Goal: Transaction & Acquisition: Subscribe to service/newsletter

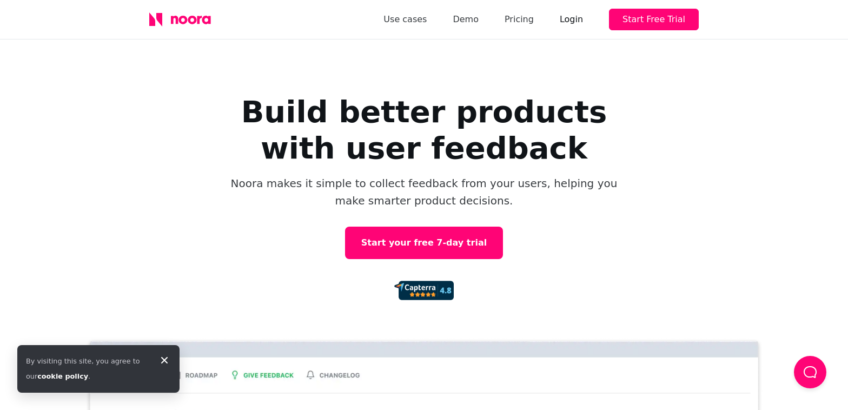
click at [579, 14] on div "Login" at bounding box center [570, 19] width 23 height 15
click at [581, 16] on div "Login" at bounding box center [570, 19] width 23 height 15
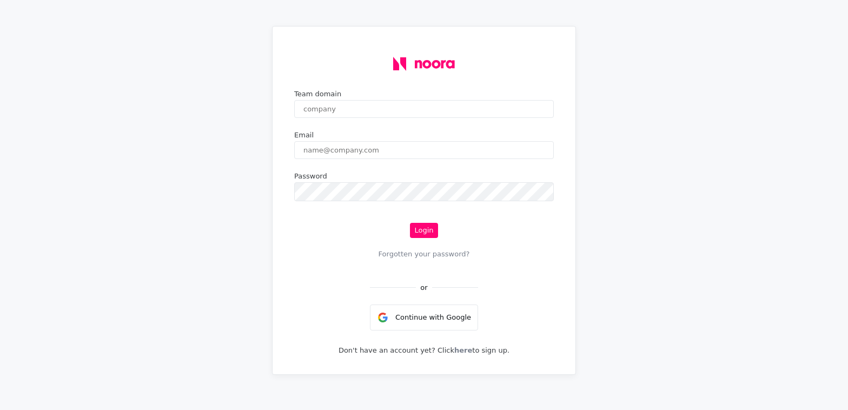
click at [372, 105] on input "text" at bounding box center [423, 109] width 259 height 18
click at [369, 149] on input "email" at bounding box center [423, 150] width 259 height 18
click at [459, 356] on link "here" at bounding box center [463, 350] width 18 height 12
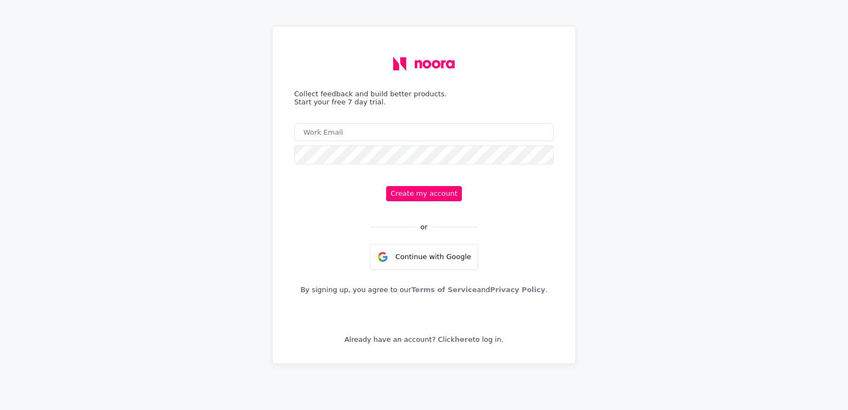
click at [376, 129] on input "email" at bounding box center [423, 132] width 259 height 18
click at [393, 135] on input "email" at bounding box center [423, 132] width 259 height 18
paste input "sid@sumacmentoring.co.uk"
type input "sid@sumacmentoring.co.uk"
click at [406, 196] on button "Create my account" at bounding box center [424, 193] width 76 height 15
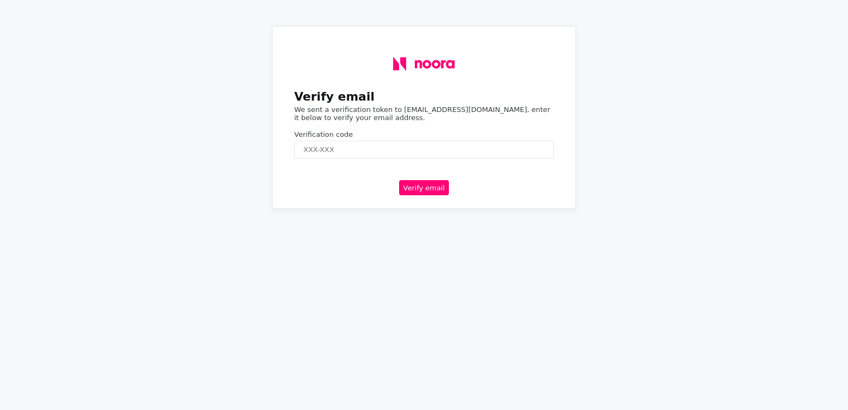
click at [586, 223] on div "Verify email We sent a verification token to sid@sumacmentoring.co.uk, enter it…" at bounding box center [424, 205] width 848 height 410
click at [368, 152] on input "text" at bounding box center [423, 150] width 259 height 18
paste input "869988"
type input "869988"
click at [418, 195] on button "Verify email" at bounding box center [424, 187] width 50 height 15
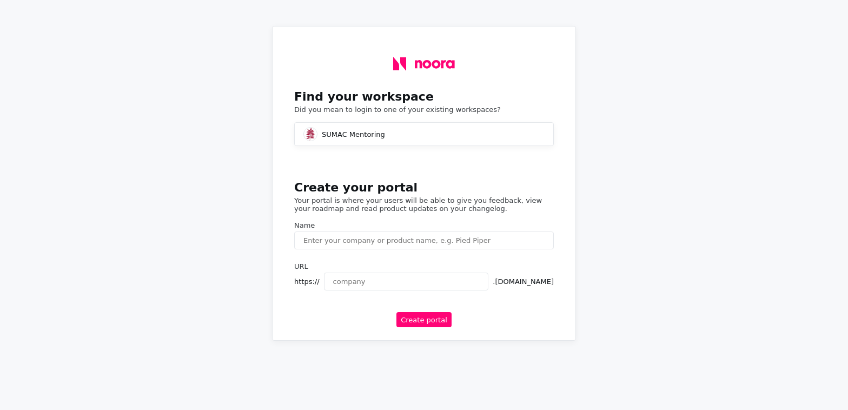
click at [370, 141] on div "SUMAC Mentoring" at bounding box center [344, 134] width 82 height 14
